Goal: Information Seeking & Learning: Learn about a topic

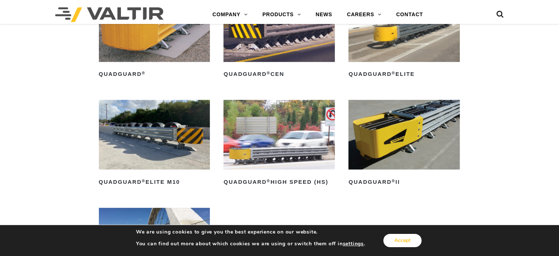
click at [399, 235] on button "Accept" at bounding box center [402, 239] width 38 height 13
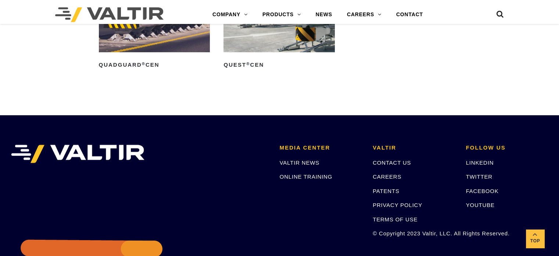
scroll to position [2316, 0]
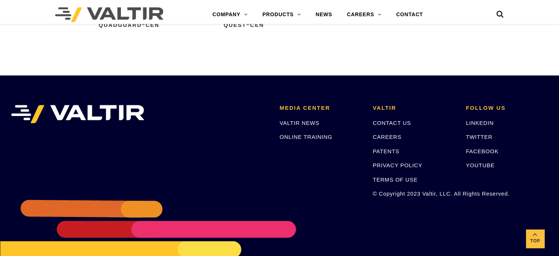
click at [277, 104] on link "GATES" at bounding box center [301, 103] width 92 height 15
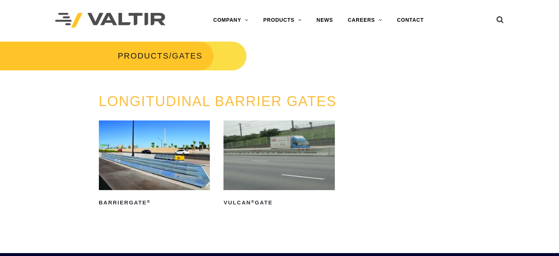
click at [275, 149] on link "TMAs" at bounding box center [302, 152] width 92 height 15
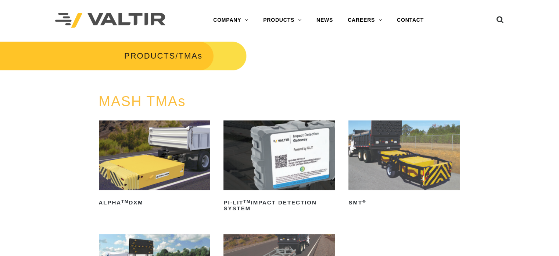
click at [284, 110] on link "GATES" at bounding box center [302, 108] width 92 height 15
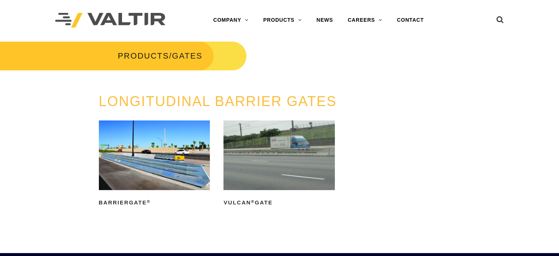
click at [290, 170] on img at bounding box center [279, 154] width 111 height 69
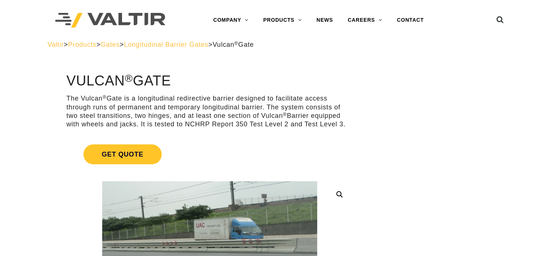
click at [288, 50] on link "BARRIERS" at bounding box center [302, 49] width 92 height 15
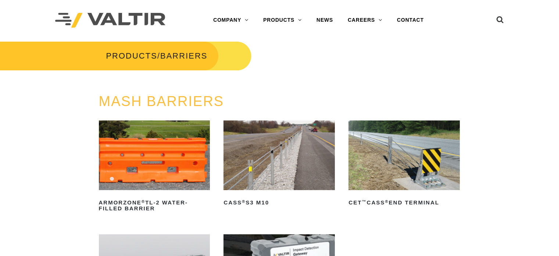
click at [284, 35] on link "BARRICADES" at bounding box center [302, 35] width 92 height 15
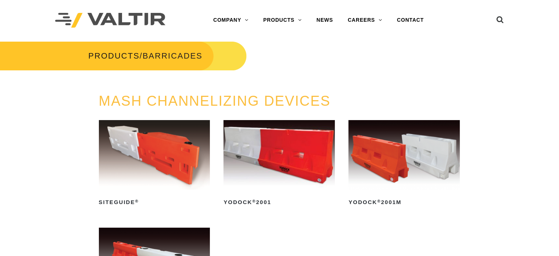
click at [283, 77] on link "DELINEATORS" at bounding box center [302, 79] width 92 height 15
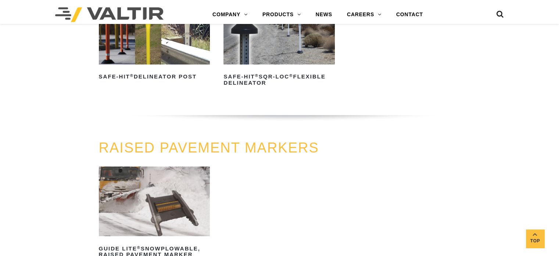
scroll to position [147, 0]
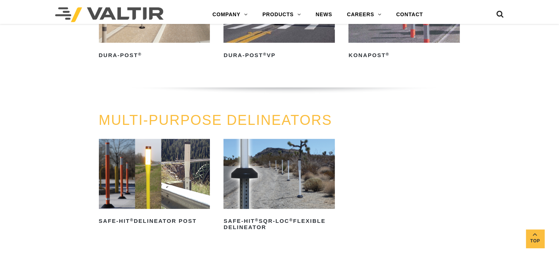
click at [281, 115] on link "GUARDRAIL" at bounding box center [301, 117] width 92 height 15
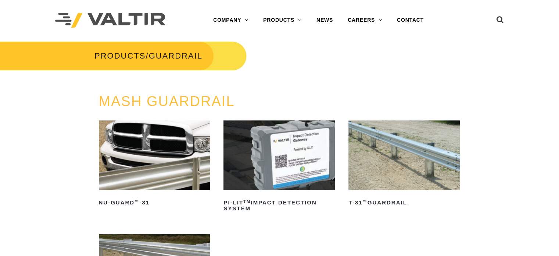
click at [277, 138] on link "SIGN POSTS & SUPPORTS" at bounding box center [302, 138] width 92 height 15
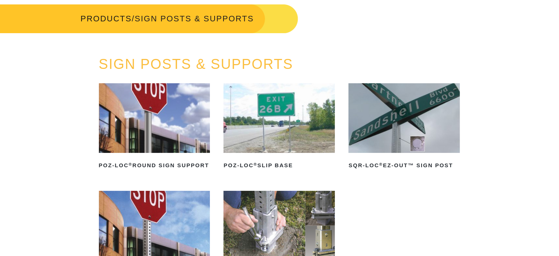
scroll to position [110, 0]
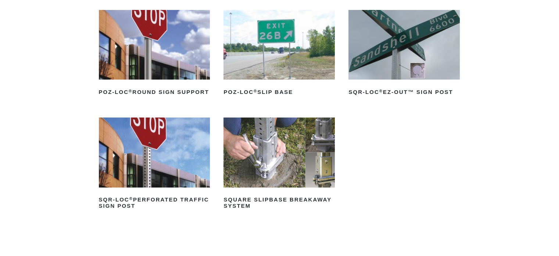
drag, startPoint x: 454, startPoint y: 151, endPoint x: 491, endPoint y: 17, distance: 138.8
click at [454, 150] on ul "POZ-LOC ® Round Sign Support Read more POZ-LOC ® Slip Base Read more SQR-LOC ® …" at bounding box center [280, 120] width 362 height 221
